Goal: Task Accomplishment & Management: Use online tool/utility

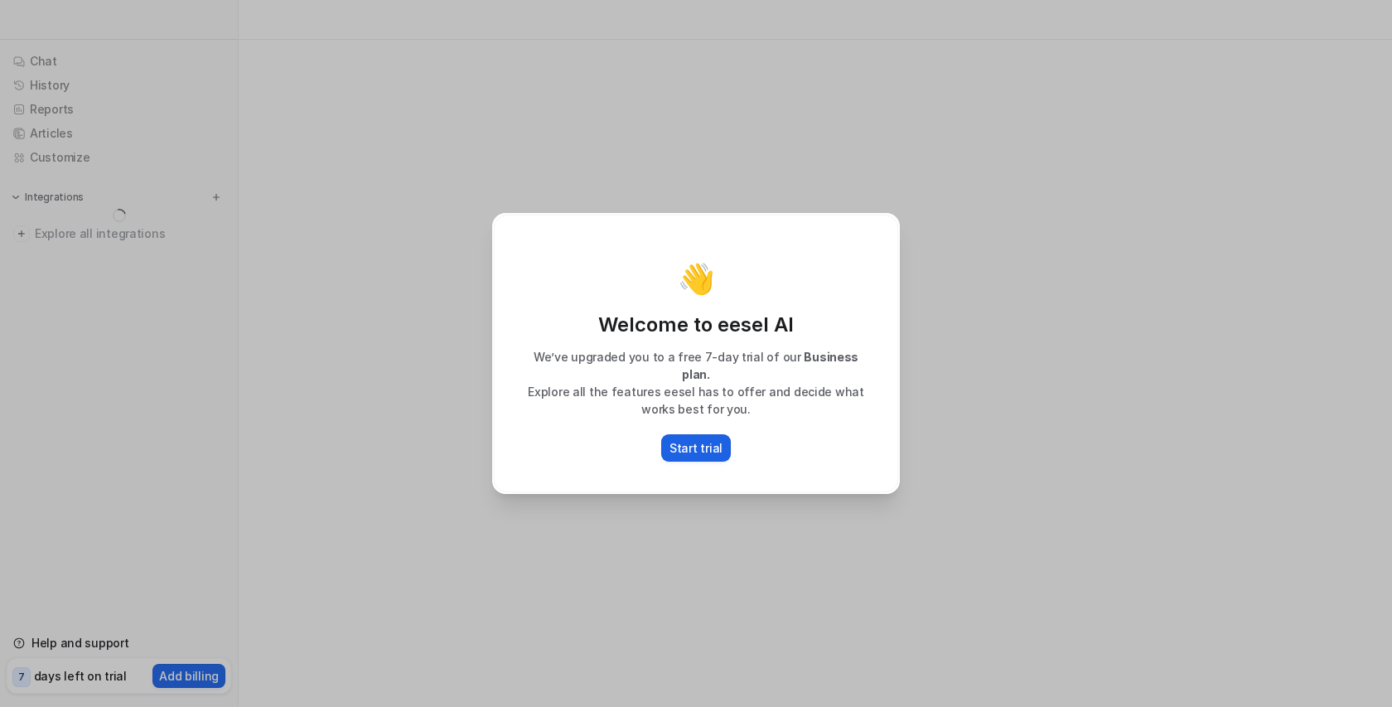
click at [690, 439] on p "Start trial" at bounding box center [696, 447] width 53 height 17
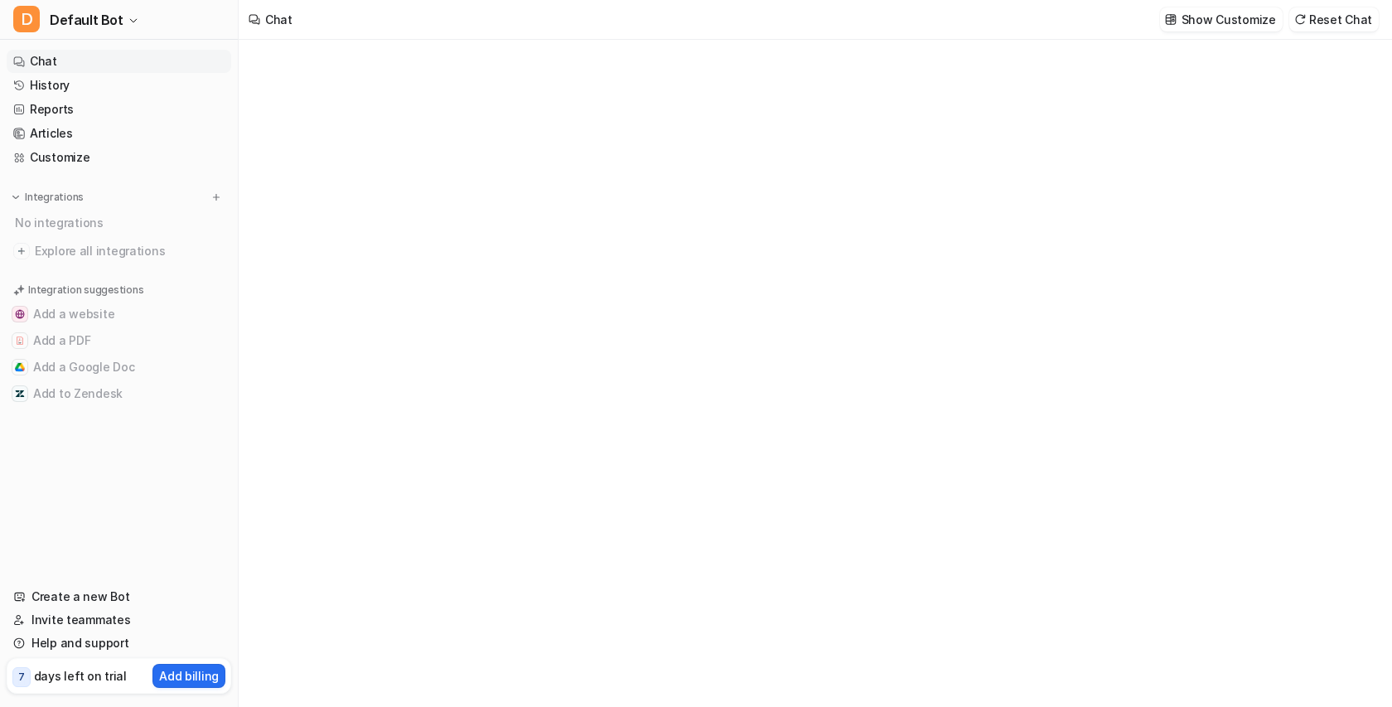
type textarea "**********"
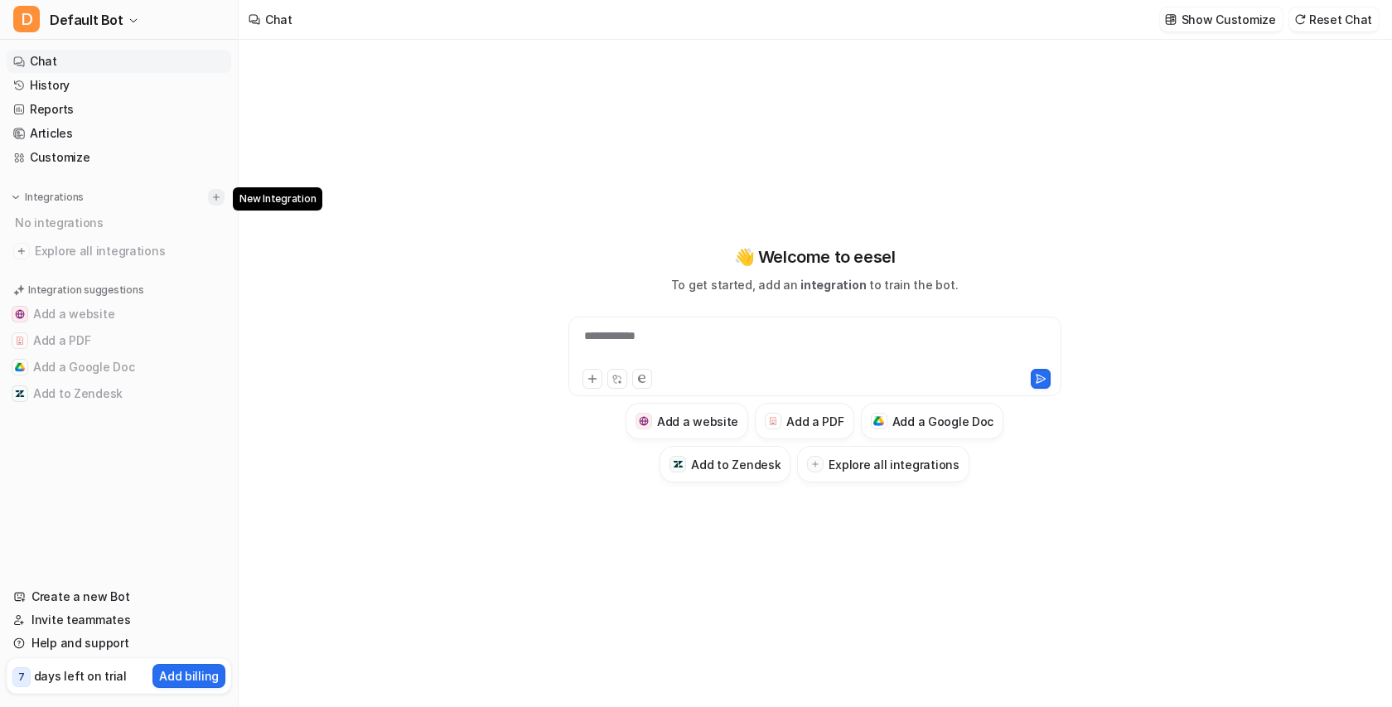
click at [218, 201] on img at bounding box center [216, 197] width 12 height 12
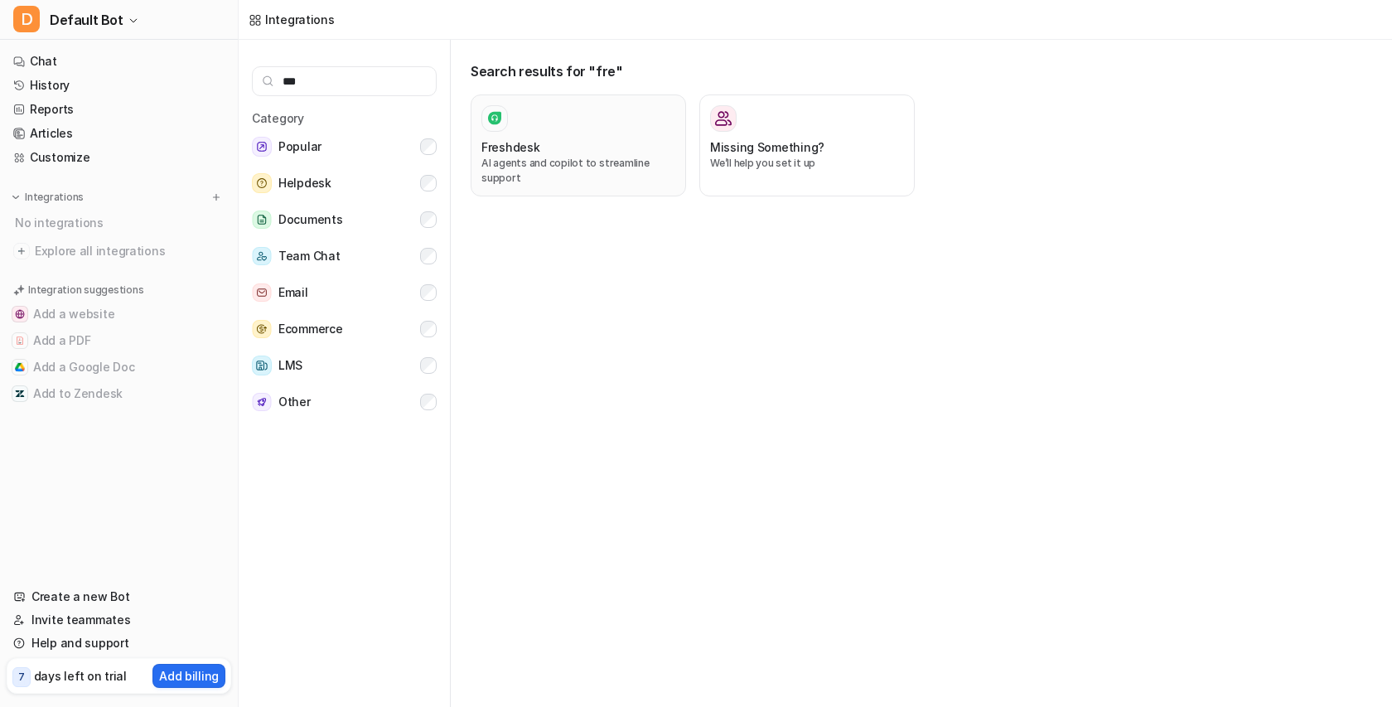
type input "***"
click at [549, 156] on p "AI agents and copilot to streamline support" at bounding box center [578, 171] width 194 height 30
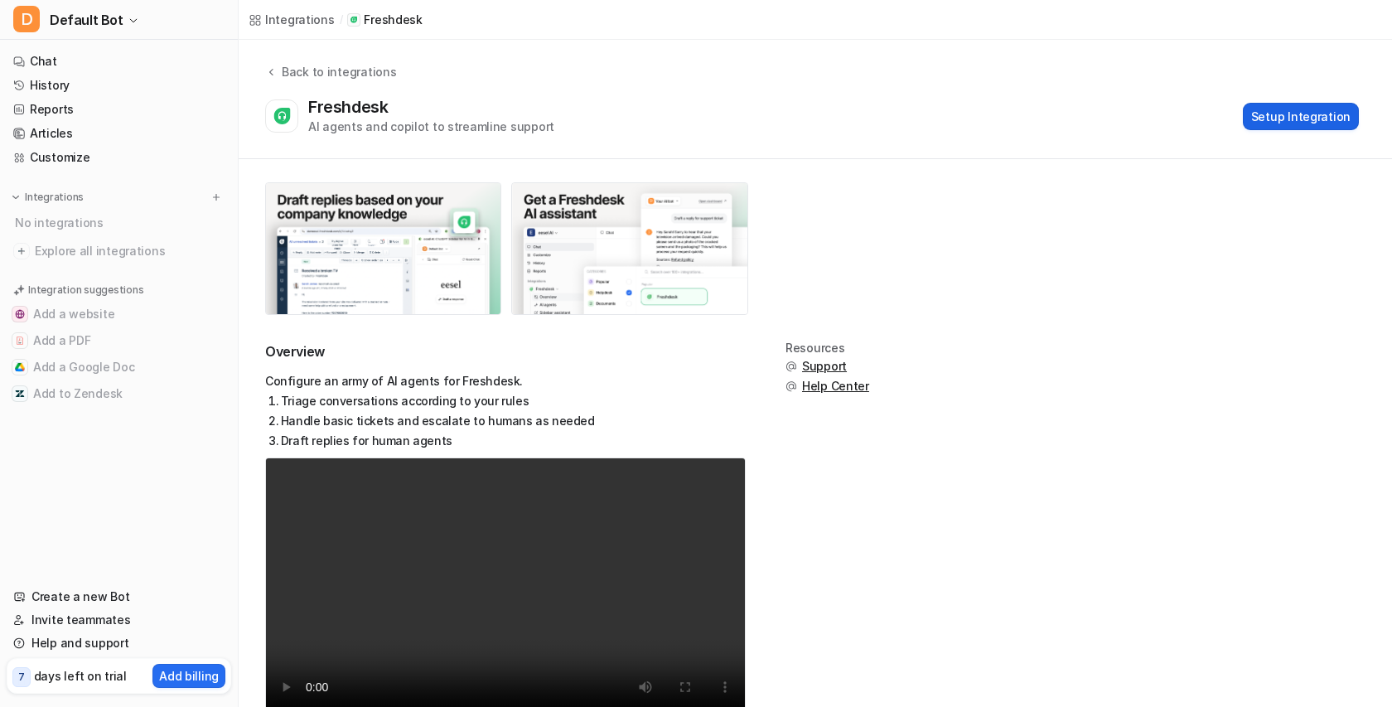
click at [1292, 121] on button "Setup Integration" at bounding box center [1301, 116] width 116 height 27
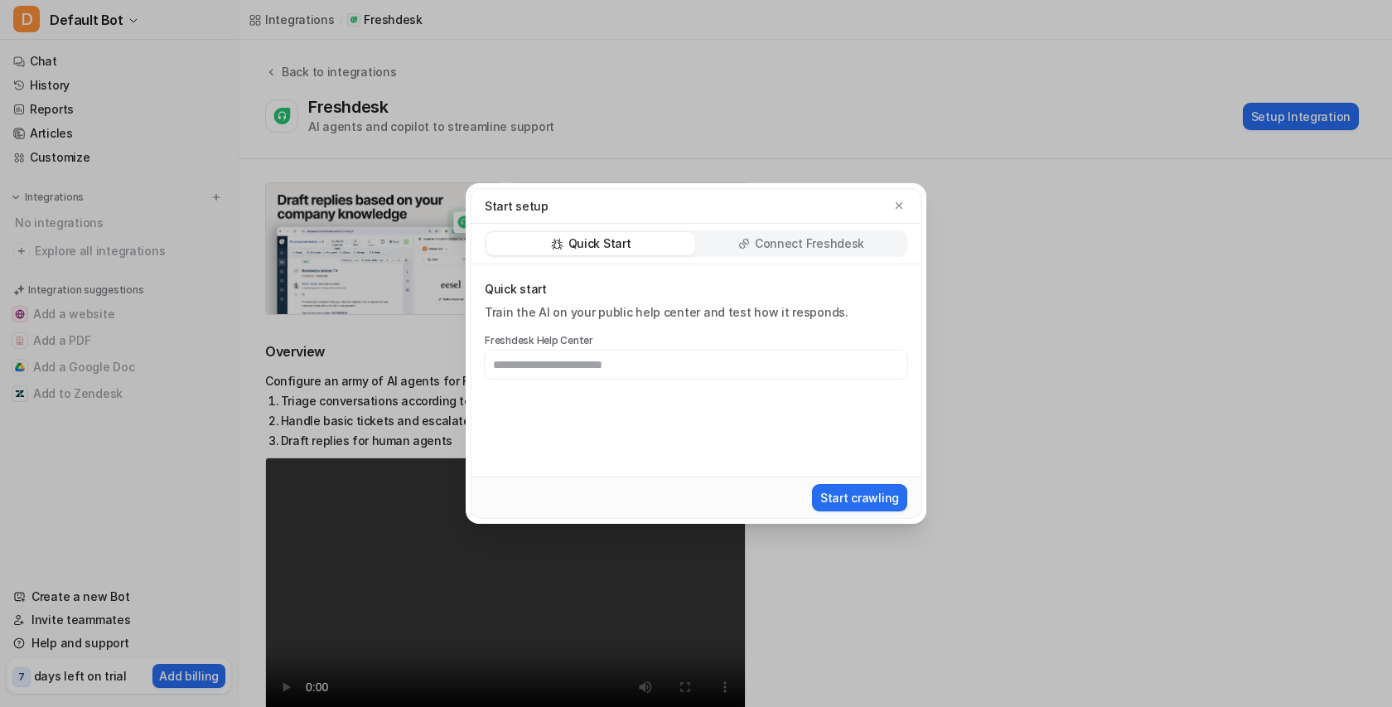
click at [856, 244] on p "Connect Freshdesk" at bounding box center [809, 243] width 109 height 17
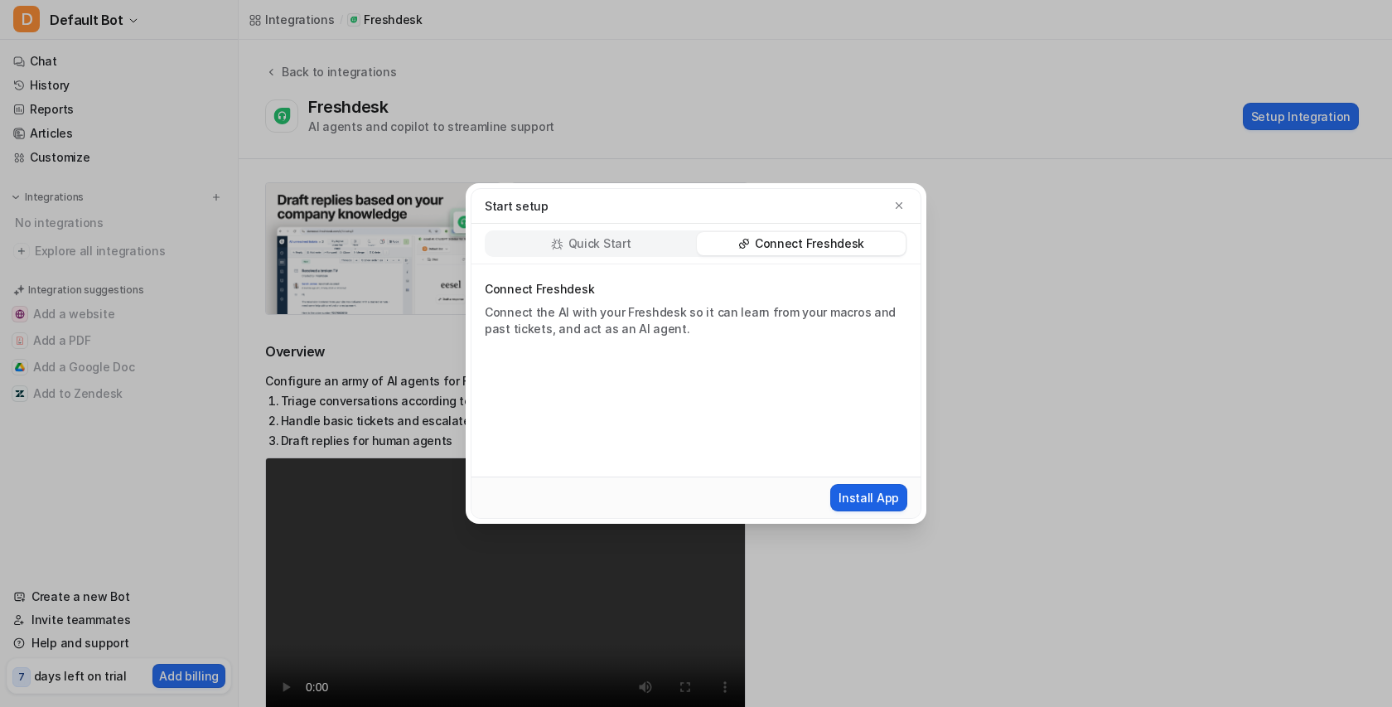
click at [863, 505] on button "Install App" at bounding box center [868, 497] width 77 height 27
click at [898, 209] on icon "button" at bounding box center [899, 206] width 12 height 12
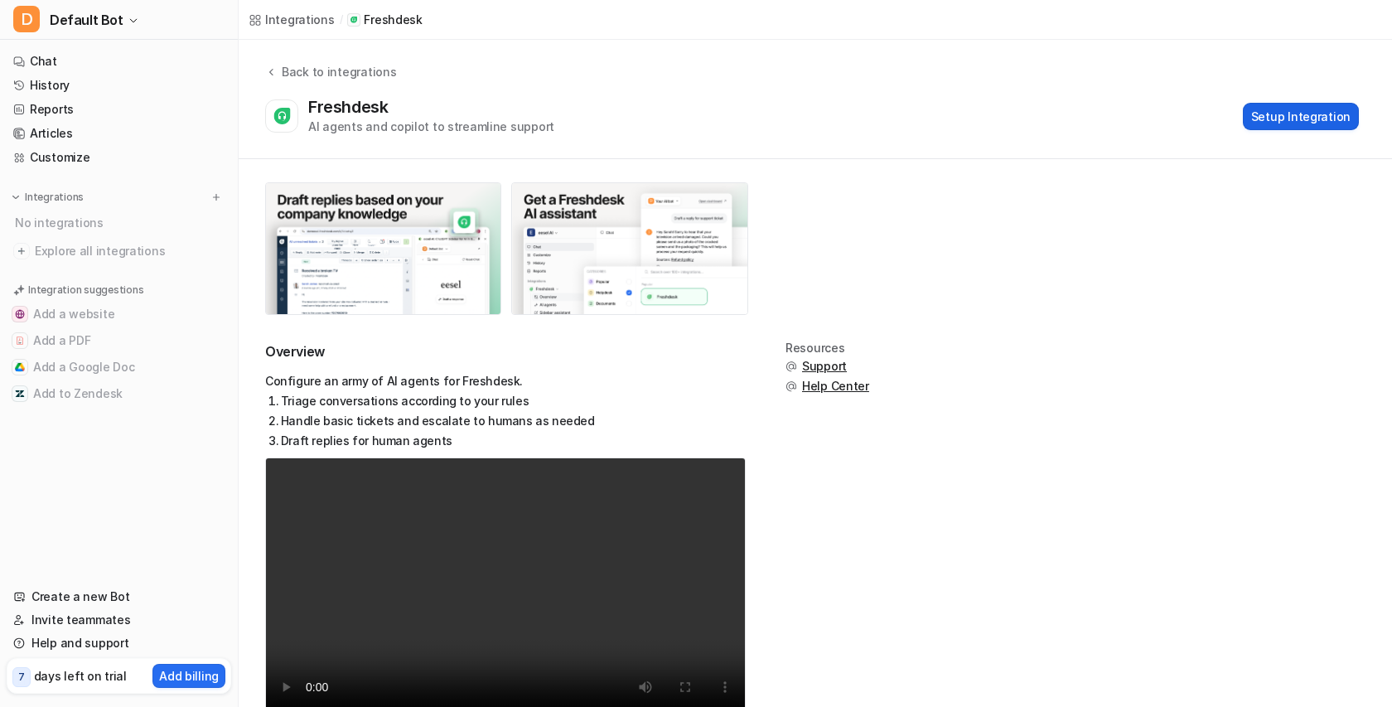
click at [1290, 114] on button "Setup Integration" at bounding box center [1301, 116] width 116 height 27
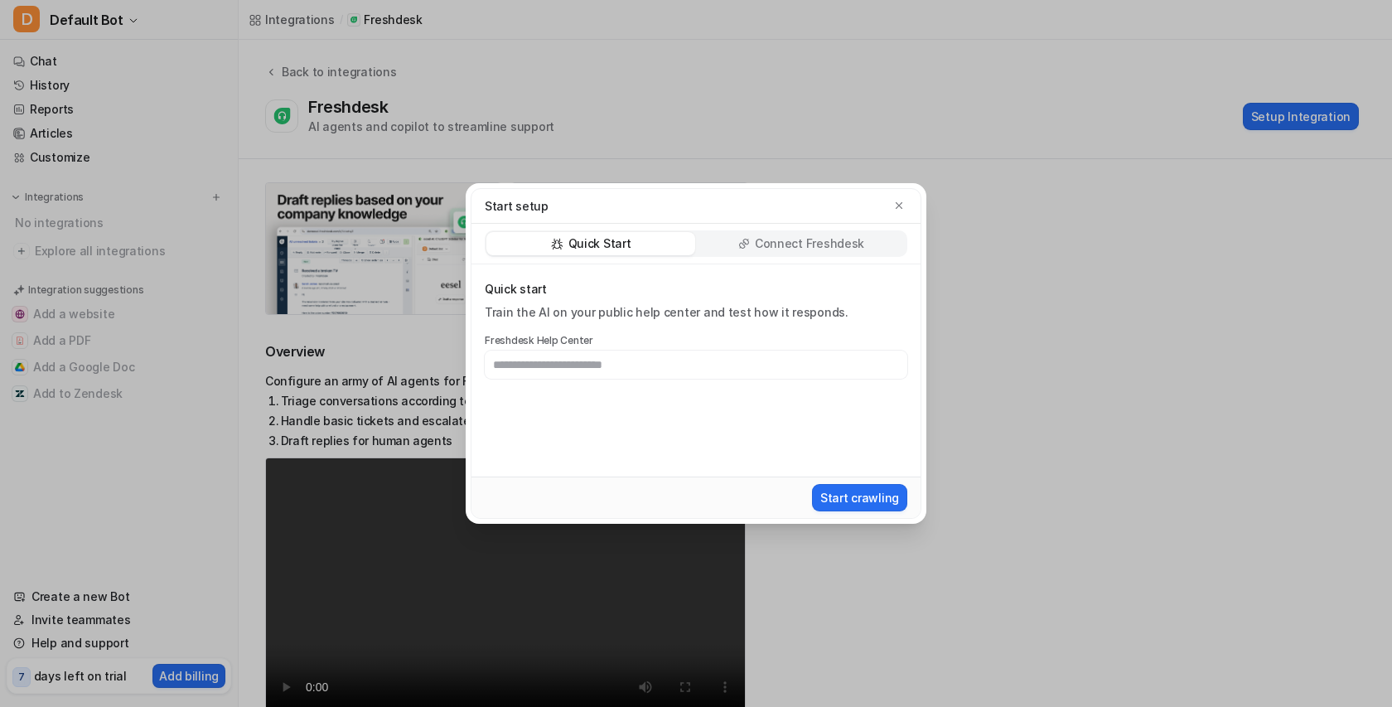
click at [809, 243] on p "Connect Freshdesk" at bounding box center [809, 243] width 109 height 17
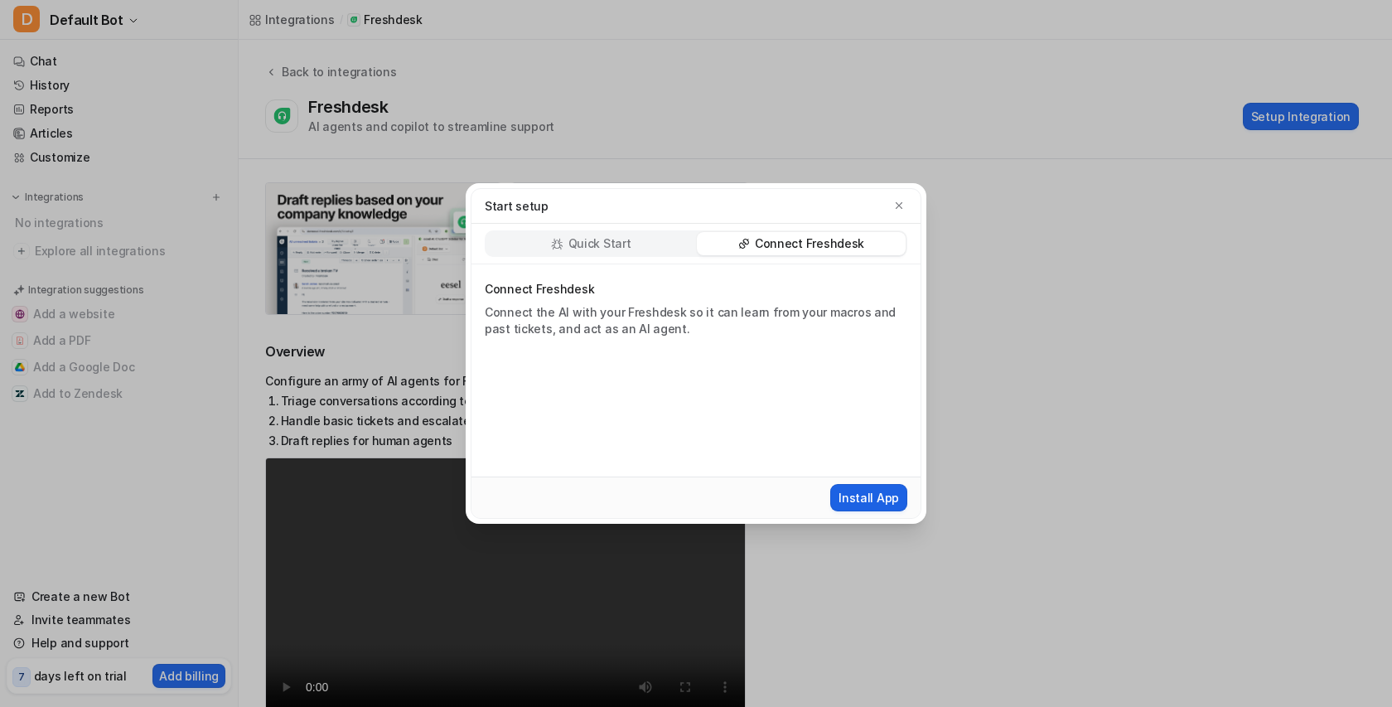
click at [866, 492] on button "Install App" at bounding box center [868, 497] width 77 height 27
